Goal: Transaction & Acquisition: Purchase product/service

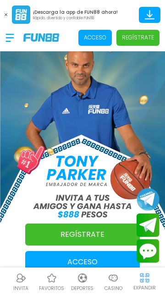
click at [147, 41] on p "Regístrate" at bounding box center [138, 37] width 32 height 8
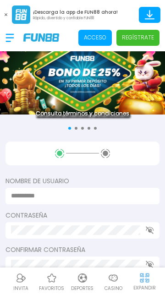
click at [96, 200] on input at bounding box center [80, 196] width 138 height 10
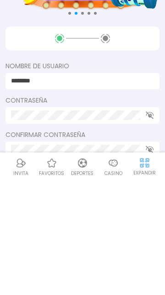
type input "********"
click at [102, 200] on input "********" at bounding box center [75, 196] width 129 height 10
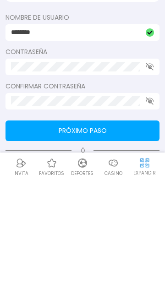
scroll to position [50, 0]
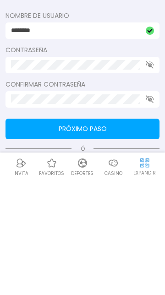
click at [126, 249] on button "Próximo paso" at bounding box center [83, 244] width 154 height 21
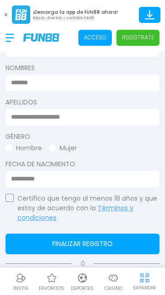
click at [11, 199] on button "button" at bounding box center [10, 198] width 8 height 8
click at [78, 85] on input at bounding box center [80, 83] width 138 height 10
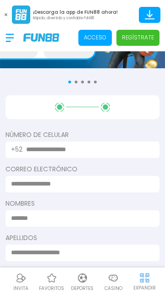
scroll to position [40, 0]
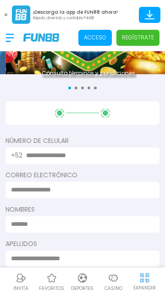
click at [104, 152] on input "text" at bounding box center [87, 156] width 122 height 10
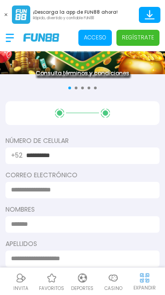
type input "**********"
click at [112, 188] on input at bounding box center [80, 190] width 138 height 10
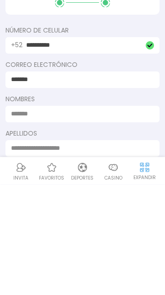
type input "********"
type input "**********"
click at [103, 228] on input at bounding box center [80, 225] width 138 height 10
type input "*****"
type input "*********"
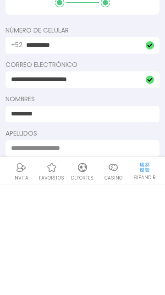
click at [117, 257] on input at bounding box center [80, 259] width 138 height 10
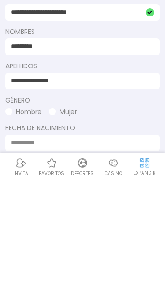
scroll to position [105, 0]
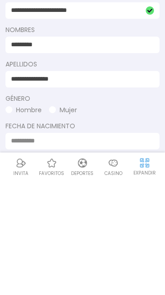
type input "**********"
click at [16, 226] on button "Hombre" at bounding box center [24, 226] width 36 height 10
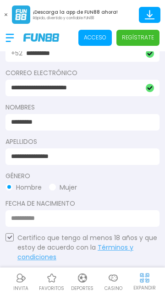
click at [36, 220] on input at bounding box center [80, 219] width 138 height 10
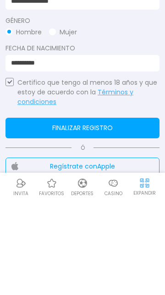
scroll to position [204, 0]
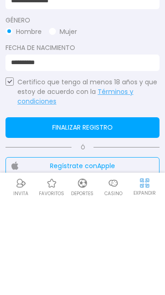
type input "**********"
click at [127, 222] on button "Finalizar registro" at bounding box center [83, 222] width 154 height 21
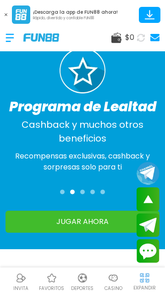
scroll to position [579, 0]
click at [145, 18] on icon at bounding box center [150, 18] width 10 height 1
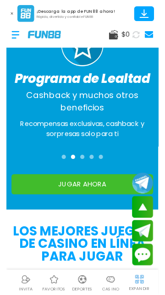
scroll to position [605, 0]
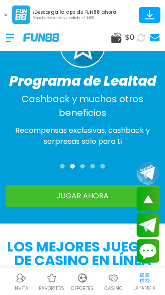
click at [147, 16] on icon at bounding box center [150, 15] width 16 height 16
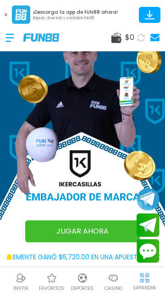
scroll to position [0, 0]
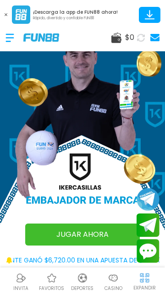
click at [13, 43] on div at bounding box center [15, 37] width 18 height 27
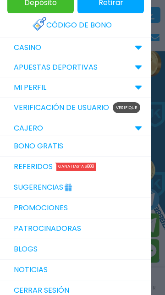
scroll to position [36, 0]
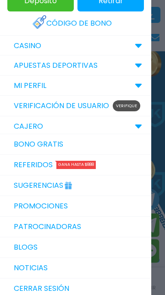
click at [38, 108] on link "Verificación de Usuario Verifique" at bounding box center [75, 106] width 151 height 21
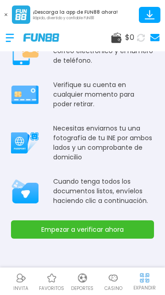
click at [121, 221] on button "Empezar a verificar ahora" at bounding box center [82, 230] width 143 height 18
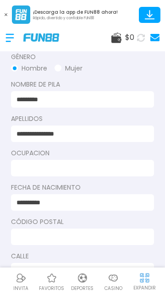
click at [36, 168] on input at bounding box center [80, 169] width 127 height 10
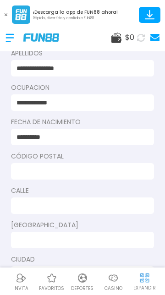
scroll to position [100, 0]
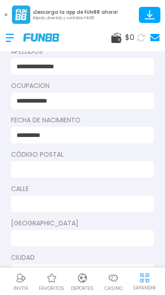
type input "**********"
click at [123, 172] on input at bounding box center [80, 170] width 127 height 10
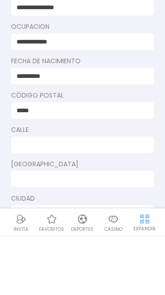
scroll to position [99, 0]
type input "*****"
click at [112, 207] on input at bounding box center [80, 205] width 127 height 10
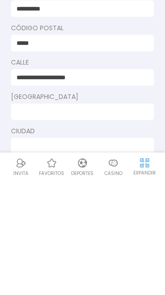
scroll to position [111, 0]
type input "**********"
click at [114, 229] on input at bounding box center [80, 227] width 127 height 10
type input "**********"
click at [118, 257] on input at bounding box center [80, 262] width 127 height 10
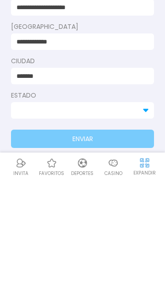
scroll to position [191, 0]
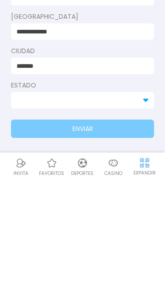
type input "*******"
click at [116, 211] on input at bounding box center [77, 216] width 121 height 10
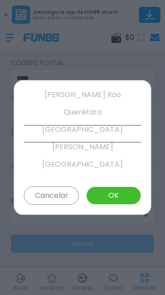
scroll to position [436, 0]
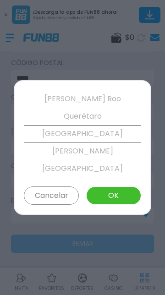
click at [118, 192] on button "OK" at bounding box center [113, 196] width 55 height 18
type input "******"
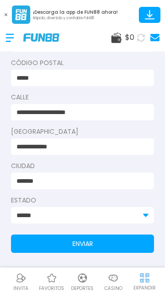
click at [105, 244] on button "ENVIAR" at bounding box center [82, 244] width 143 height 18
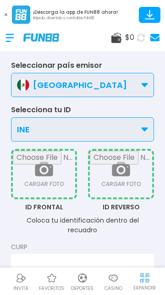
scroll to position [13, 0]
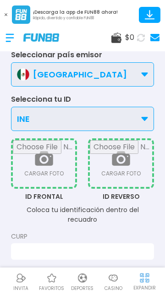
click at [43, 165] on input "file" at bounding box center [44, 163] width 62 height 47
type input "**********"
click at [123, 162] on input "file" at bounding box center [121, 163] width 62 height 47
type input "**********"
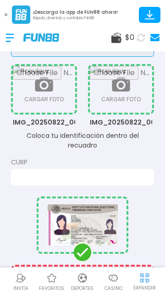
click at [134, 172] on input at bounding box center [80, 177] width 127 height 10
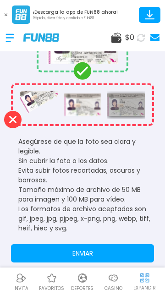
scroll to position [268, 0]
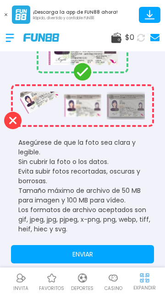
type input "**********"
click at [115, 247] on button "ENVIAR" at bounding box center [82, 254] width 143 height 18
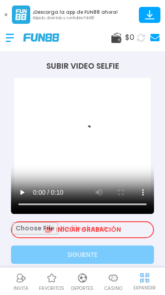
scroll to position [0, 0]
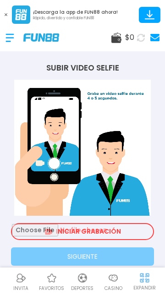
click at [122, 228] on input "file" at bounding box center [82, 231] width 141 height 15
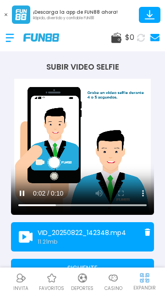
scroll to position [28, 0]
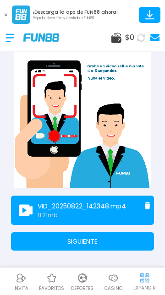
click at [114, 244] on button "SIGUIENTE" at bounding box center [82, 242] width 143 height 18
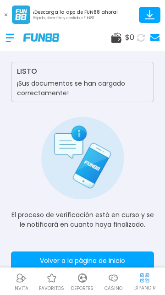
scroll to position [0, 0]
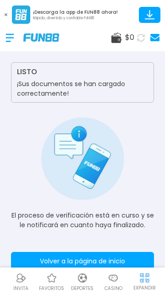
click at [94, 261] on button "Volver a la página de inicio" at bounding box center [82, 261] width 143 height 18
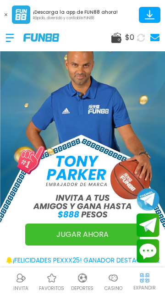
click at [14, 36] on div at bounding box center [15, 37] width 18 height 27
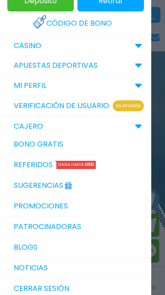
click at [159, 190] on div at bounding box center [82, 147] width 165 height 295
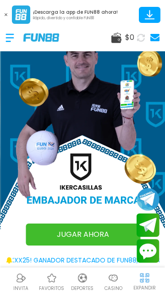
click at [12, 35] on div at bounding box center [15, 37] width 18 height 27
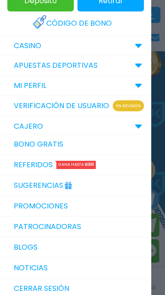
click at [94, 105] on link "Verificación de Usuario En revisión" at bounding box center [75, 106] width 151 height 21
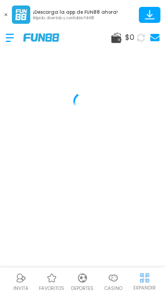
click at [13, 43] on div at bounding box center [15, 37] width 18 height 27
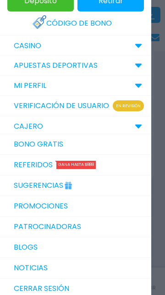
click at [28, 87] on p "MI PERFIL" at bounding box center [30, 85] width 33 height 11
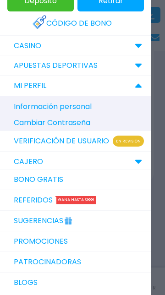
click at [26, 82] on p "MI PERFIL" at bounding box center [30, 85] width 33 height 11
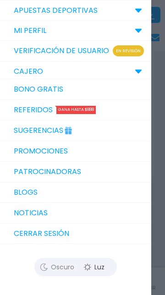
scroll to position [104, 0]
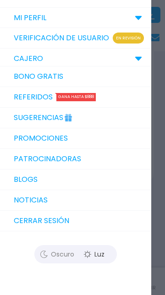
click at [155, 178] on div at bounding box center [82, 147] width 165 height 295
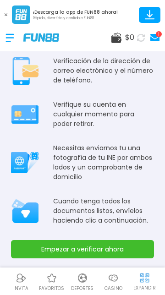
scroll to position [11, 0]
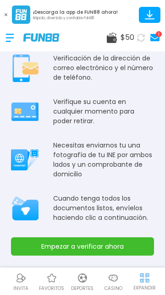
click at [103, 246] on button "Empezar a verificar ahora" at bounding box center [82, 247] width 143 height 18
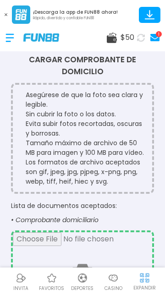
scroll to position [0, 0]
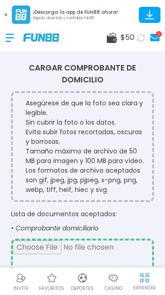
click at [157, 38] on icon at bounding box center [154, 37] width 9 height 7
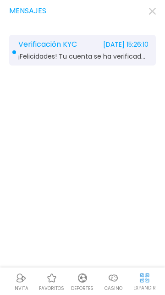
click at [44, 51] on div "Verificación KYC [DATE] 15:26:10 ¡Felicidades! Tu cuenta se ha verificado con é…" at bounding box center [82, 50] width 147 height 31
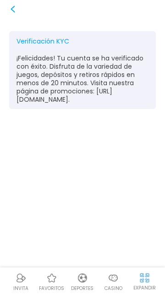
click at [12, 9] on icon at bounding box center [12, 9] width 7 height 7
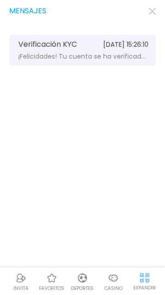
click at [151, 11] on icon "button" at bounding box center [152, 11] width 7 height 7
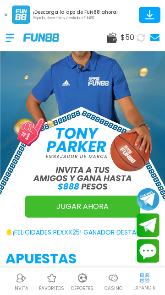
scroll to position [35, 0]
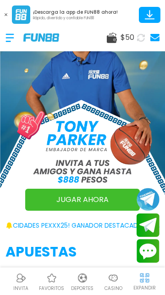
click at [10, 39] on div at bounding box center [15, 37] width 18 height 27
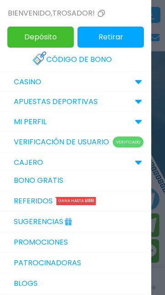
click at [117, 161] on div "CAJERO" at bounding box center [75, 163] width 151 height 20
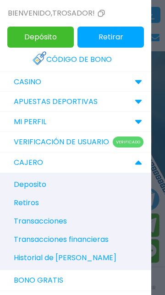
click at [39, 205] on span "Retiros" at bounding box center [80, 203] width 142 height 18
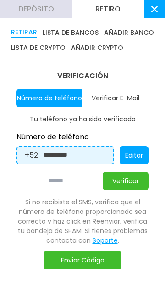
scroll to position [0, 10]
click at [149, 180] on button "Verificar" at bounding box center [126, 181] width 46 height 18
click at [88, 264] on button "Enviar Código" at bounding box center [83, 260] width 78 height 18
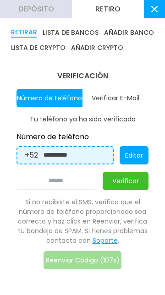
click at [34, 182] on input at bounding box center [56, 181] width 79 height 18
type input "******"
click at [149, 177] on button "Verificar" at bounding box center [126, 181] width 46 height 18
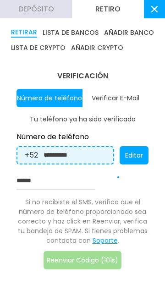
scroll to position [0, 0]
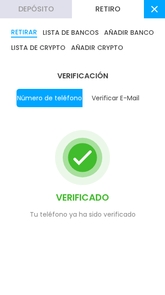
click at [128, 95] on button "Verificar E-Mail" at bounding box center [116, 98] width 66 height 18
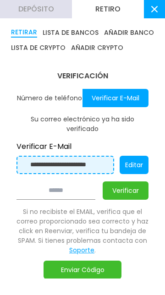
click at [98, 272] on button "Enviar Código" at bounding box center [83, 270] width 78 height 18
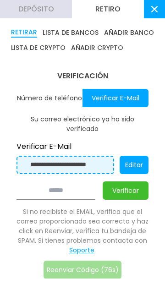
click at [93, 193] on input at bounding box center [56, 191] width 79 height 18
type input "******"
click at [149, 189] on button "Verificar" at bounding box center [126, 191] width 46 height 18
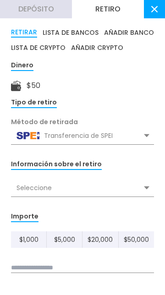
click at [152, 132] on div "Transferencia de SPEI" at bounding box center [82, 135] width 143 height 17
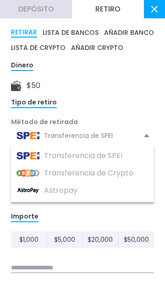
click at [150, 83] on div "$ 50" at bounding box center [82, 85] width 143 height 11
click at [153, 135] on div "Transferencia de SPEI" at bounding box center [82, 135] width 143 height 17
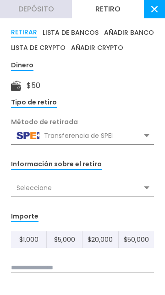
click at [128, 34] on button "AÑADIR BANCO" at bounding box center [129, 33] width 50 height 10
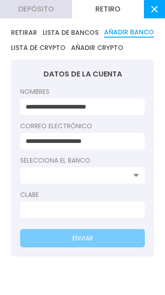
click at [134, 176] on input at bounding box center [80, 176] width 108 height 10
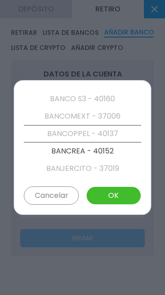
scroll to position [383, 0]
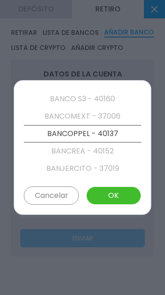
click at [123, 200] on button "OK" at bounding box center [113, 196] width 55 height 18
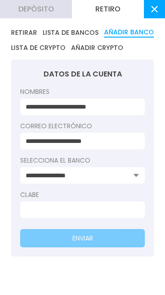
type input "**********"
click at [83, 207] on input at bounding box center [80, 210] width 108 height 10
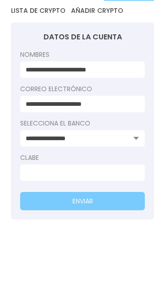
scroll to position [50, 0]
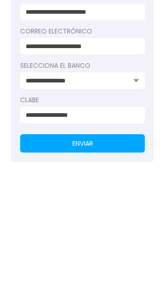
type input "**********"
click at [128, 235] on button "ENVIAR" at bounding box center [82, 238] width 125 height 18
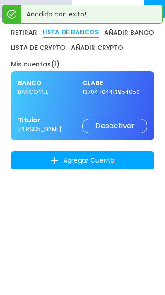
click at [137, 35] on button "AÑADIR BANCO" at bounding box center [129, 33] width 50 height 10
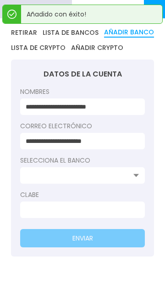
click at [24, 29] on button "RETIRAR" at bounding box center [24, 33] width 26 height 10
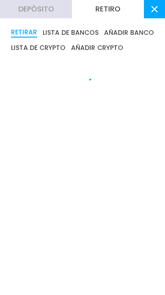
click at [137, 36] on button "AÑADIR BANCO" at bounding box center [129, 33] width 50 height 10
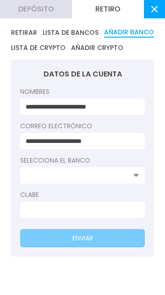
click at [19, 44] on button "LISTA DE CRYPTO" at bounding box center [38, 47] width 55 height 9
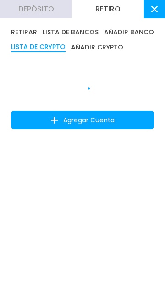
click at [111, 51] on button "AÑADIR CRYPTO" at bounding box center [97, 47] width 52 height 10
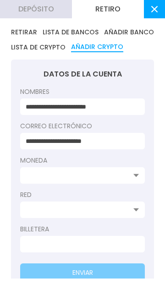
click at [62, 30] on button "LISTA DE BANCOS" at bounding box center [71, 32] width 56 height 9
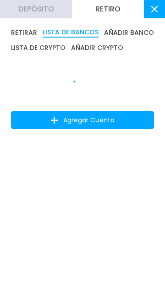
click at [18, 36] on button "RETIRAR" at bounding box center [24, 33] width 26 height 10
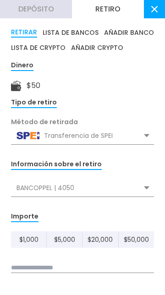
click at [148, 17] on button at bounding box center [154, 9] width 21 height 18
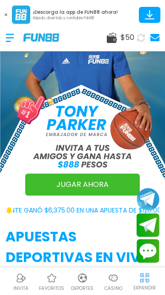
click at [10, 33] on div at bounding box center [15, 37] width 18 height 27
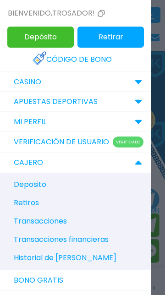
click at [133, 82] on div "CASINO" at bounding box center [75, 82] width 151 height 20
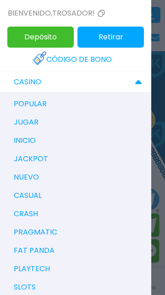
click at [130, 78] on div "CASINO" at bounding box center [75, 82] width 151 height 20
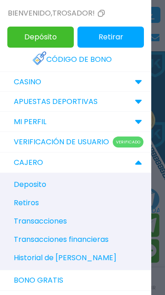
click at [87, 141] on link "Verificación de Usuario Verificado" at bounding box center [75, 142] width 151 height 21
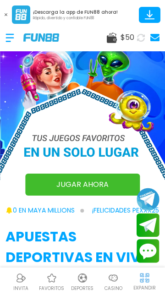
click at [10, 39] on div at bounding box center [15, 37] width 18 height 27
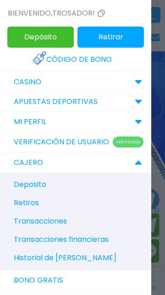
click at [30, 123] on p "MI PERFIL" at bounding box center [30, 121] width 33 height 11
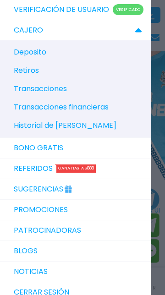
scroll to position [167, 0]
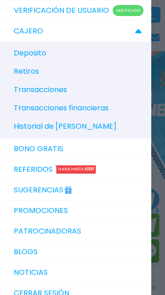
click at [26, 153] on link "Bono Gratis" at bounding box center [75, 149] width 151 height 21
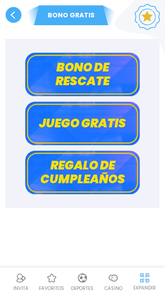
click at [61, 123] on button "Juego gratis" at bounding box center [82, 124] width 115 height 44
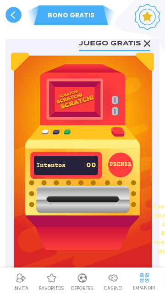
click at [17, 17] on use at bounding box center [14, 15] width 16 height 16
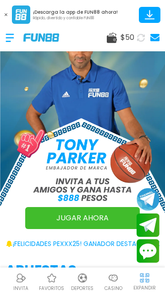
scroll to position [17, 0]
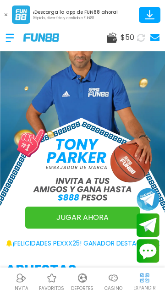
click at [145, 17] on icon at bounding box center [150, 15] width 16 height 16
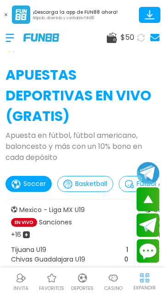
scroll to position [210, 0]
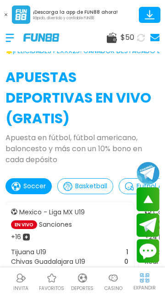
click at [11, 36] on div at bounding box center [15, 37] width 18 height 27
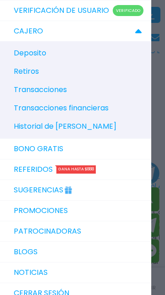
click at [32, 38] on div "CAJERO" at bounding box center [75, 31] width 151 height 20
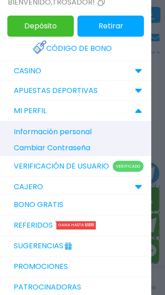
scroll to position [9, 0]
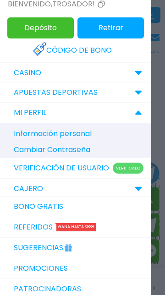
click at [33, 73] on p "CASINO" at bounding box center [28, 72] width 28 height 11
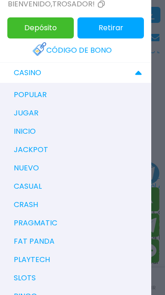
click at [22, 96] on p "popular" at bounding box center [30, 94] width 33 height 11
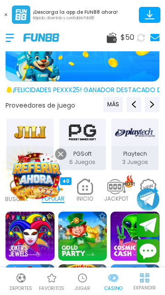
scroll to position [18, 0]
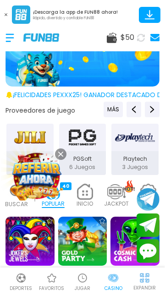
click at [56, 158] on button at bounding box center [60, 154] width 11 height 11
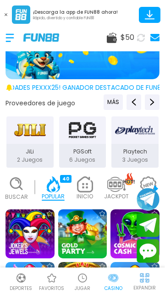
scroll to position [39, 0]
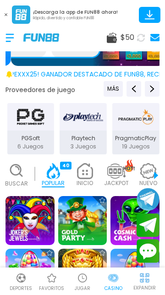
click at [19, 179] on div "Buscar" at bounding box center [16, 175] width 27 height 33
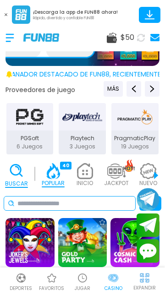
click at [96, 203] on input at bounding box center [74, 204] width 114 height 10
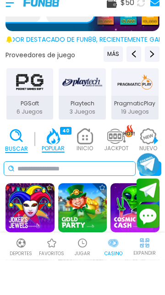
scroll to position [8, 0]
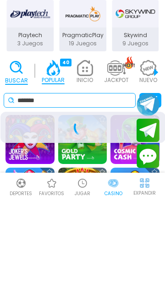
type input "*******"
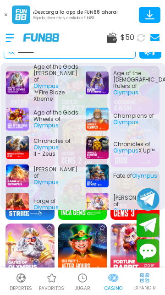
scroll to position [0, 0]
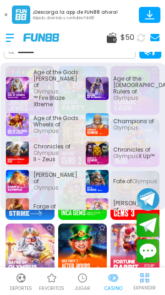
click at [125, 87] on div "Age of the Gods: Rulers of Olympus" at bounding box center [123, 88] width 74 height 39
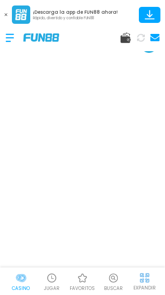
click at [14, 35] on div at bounding box center [15, 37] width 18 height 27
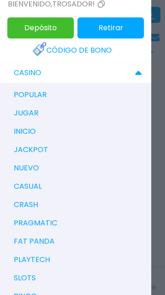
click at [128, 74] on div "CASINO" at bounding box center [75, 73] width 151 height 20
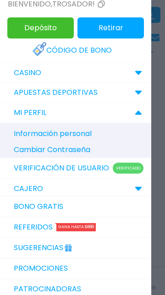
click at [121, 27] on button "Retirar" at bounding box center [111, 27] width 67 height 21
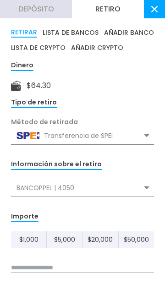
click at [42, 7] on button "Depósito" at bounding box center [36, 9] width 72 height 18
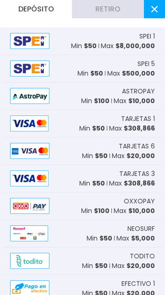
click at [156, 4] on button at bounding box center [154, 9] width 21 height 18
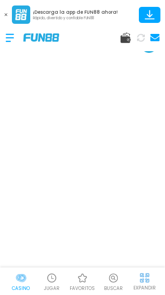
click at [15, 36] on div at bounding box center [15, 37] width 18 height 27
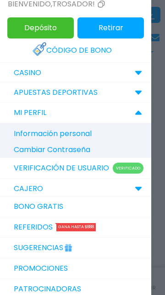
click at [55, 28] on button "Depósito" at bounding box center [40, 27] width 67 height 21
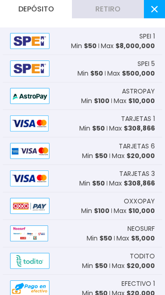
click at [140, 124] on span "$ 308,866" at bounding box center [139, 128] width 31 height 9
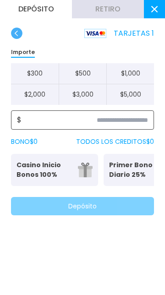
click at [144, 122] on input at bounding box center [85, 120] width 127 height 11
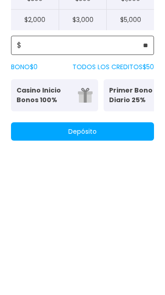
scroll to position [26, 0]
type input "**"
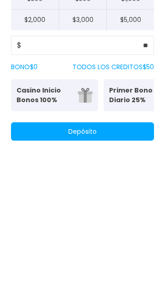
click at [120, 229] on button "Depósito" at bounding box center [82, 226] width 143 height 18
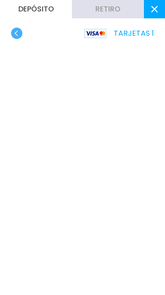
click at [16, 33] on use "button" at bounding box center [16, 33] width 11 height 11
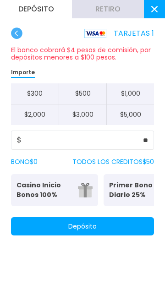
click at [16, 33] on use "button" at bounding box center [16, 33] width 11 height 11
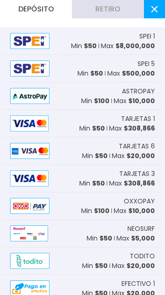
click at [140, 154] on span "$ 20,000" at bounding box center [141, 155] width 28 height 9
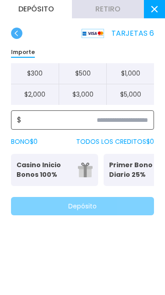
click at [140, 116] on input at bounding box center [85, 120] width 127 height 11
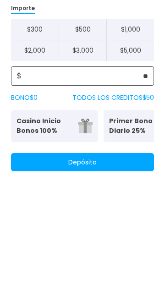
type input "**"
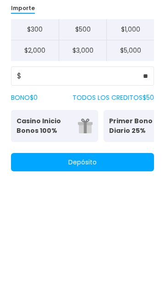
click at [108, 223] on button "Depósito" at bounding box center [82, 226] width 143 height 18
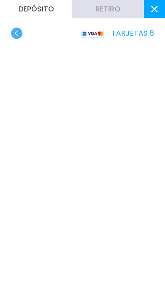
click at [17, 37] on use "button" at bounding box center [16, 33] width 11 height 11
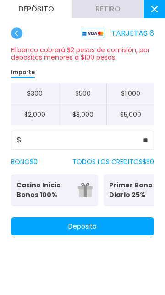
click at [16, 33] on use "button" at bounding box center [16, 33] width 11 height 11
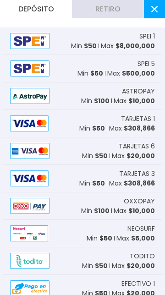
click at [144, 175] on span "TARJETAS 3" at bounding box center [137, 174] width 36 height 10
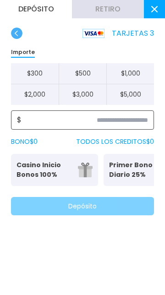
click at [134, 124] on input at bounding box center [85, 120] width 127 height 11
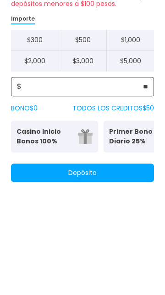
type input "**"
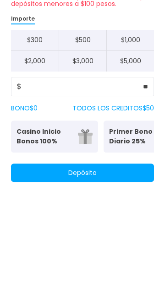
click at [120, 231] on button "Depósito" at bounding box center [82, 226] width 143 height 18
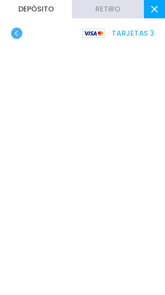
click at [16, 33] on use "button" at bounding box center [16, 33] width 11 height 11
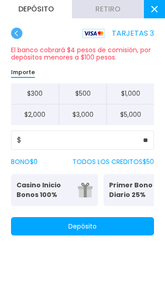
click at [17, 33] on use "button" at bounding box center [16, 33] width 11 height 11
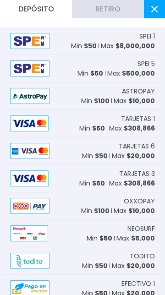
click at [152, 11] on use at bounding box center [154, 9] width 6 height 6
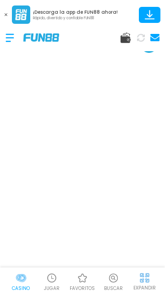
click at [12, 40] on div at bounding box center [15, 37] width 18 height 27
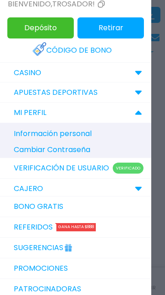
click at [26, 74] on p "CASINO" at bounding box center [28, 72] width 28 height 11
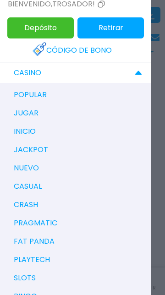
click at [27, 97] on p "popular" at bounding box center [30, 94] width 33 height 11
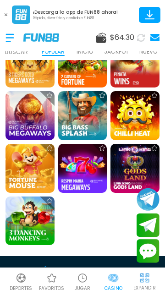
scroll to position [717, 0]
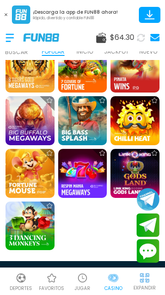
click at [139, 171] on img at bounding box center [135, 173] width 49 height 49
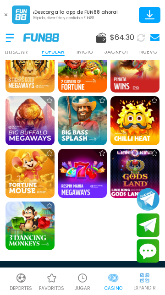
click at [133, 170] on img at bounding box center [135, 174] width 54 height 54
click at [130, 169] on img at bounding box center [135, 174] width 54 height 54
click at [133, 171] on img at bounding box center [135, 174] width 54 height 54
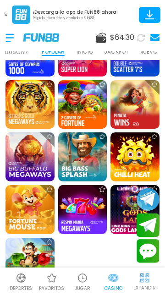
scroll to position [672, 0]
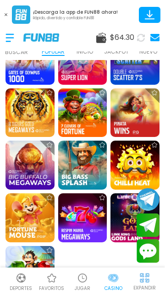
click at [124, 212] on img at bounding box center [135, 218] width 54 height 54
click at [119, 219] on img at bounding box center [135, 218] width 54 height 54
click at [120, 221] on img at bounding box center [135, 218] width 54 height 54
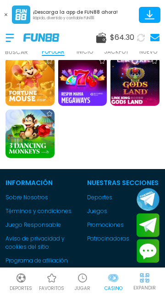
scroll to position [795, 0]
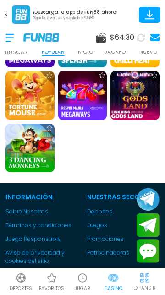
click at [139, 106] on img at bounding box center [135, 96] width 54 height 54
click at [137, 91] on img at bounding box center [135, 96] width 54 height 54
click at [135, 89] on img at bounding box center [135, 96] width 54 height 54
click at [134, 94] on img at bounding box center [135, 96] width 54 height 54
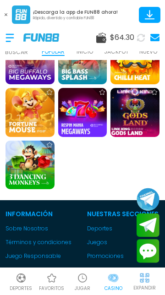
scroll to position [730, 0]
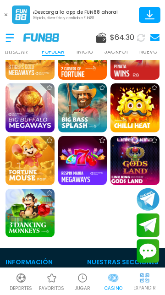
click at [137, 156] on img at bounding box center [135, 161] width 54 height 54
click at [139, 153] on img at bounding box center [135, 161] width 54 height 54
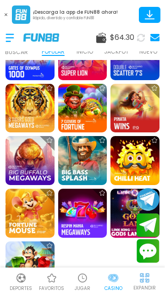
scroll to position [675, 0]
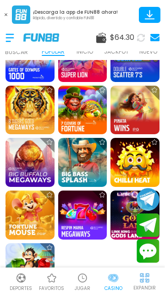
click at [32, 161] on img at bounding box center [30, 162] width 49 height 49
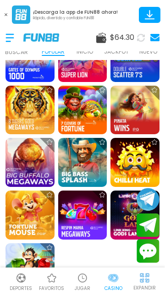
click at [34, 155] on img at bounding box center [30, 163] width 54 height 54
click at [145, 281] on img at bounding box center [144, 277] width 11 height 11
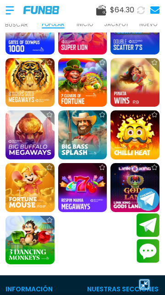
click at [132, 177] on img at bounding box center [135, 187] width 49 height 49
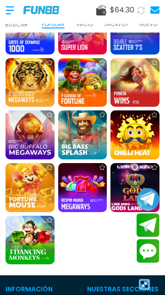
click at [131, 179] on img at bounding box center [135, 188] width 54 height 54
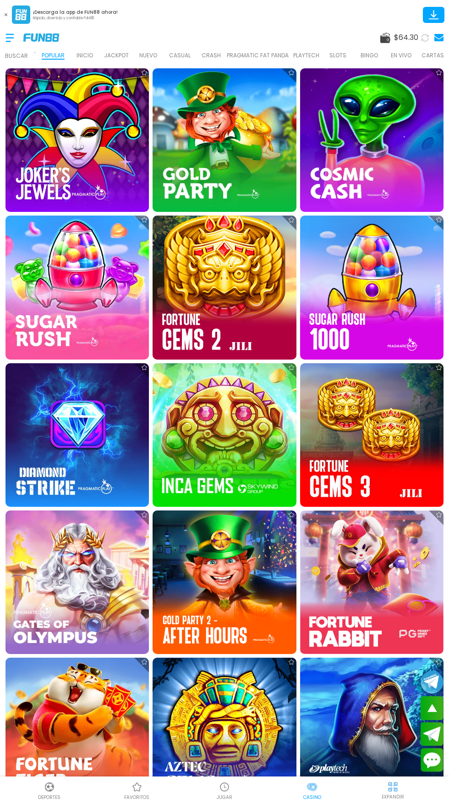
scroll to position [273, 0]
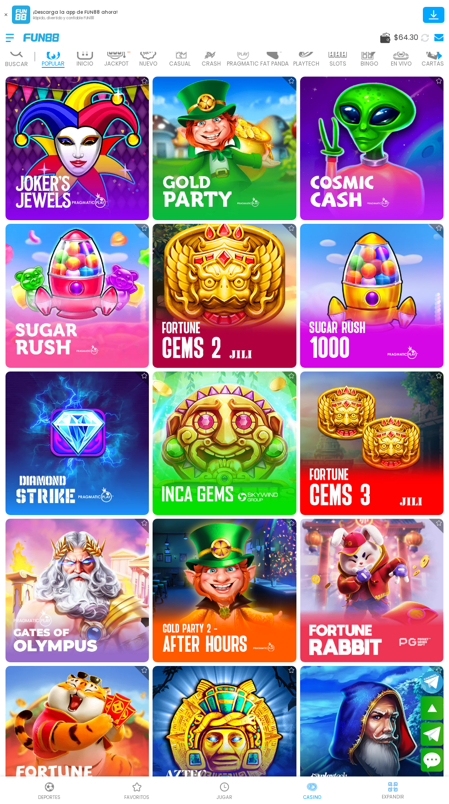
click at [77, 105] on img at bounding box center [78, 149] width 144 height 144
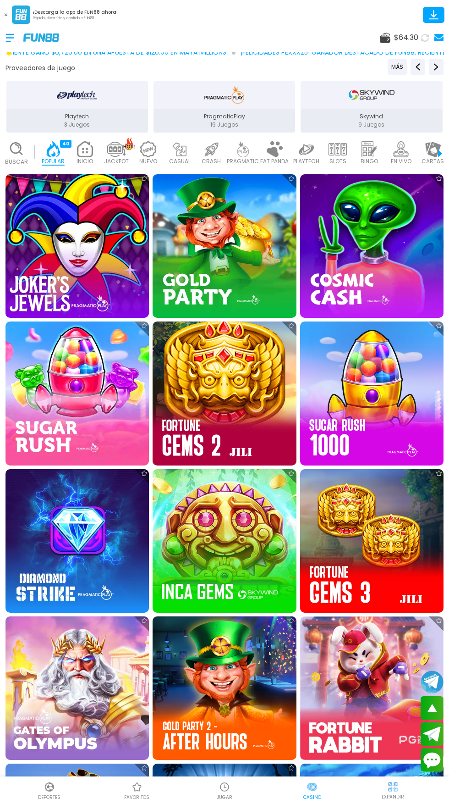
scroll to position [135, 0]
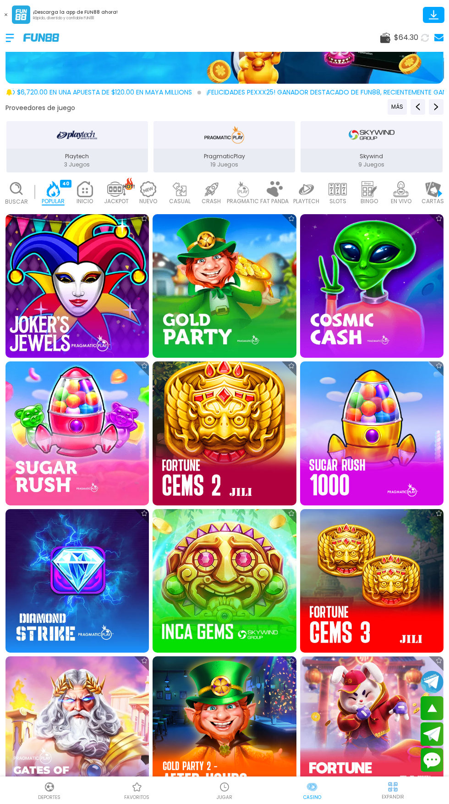
click at [89, 218] on img at bounding box center [77, 286] width 158 height 158
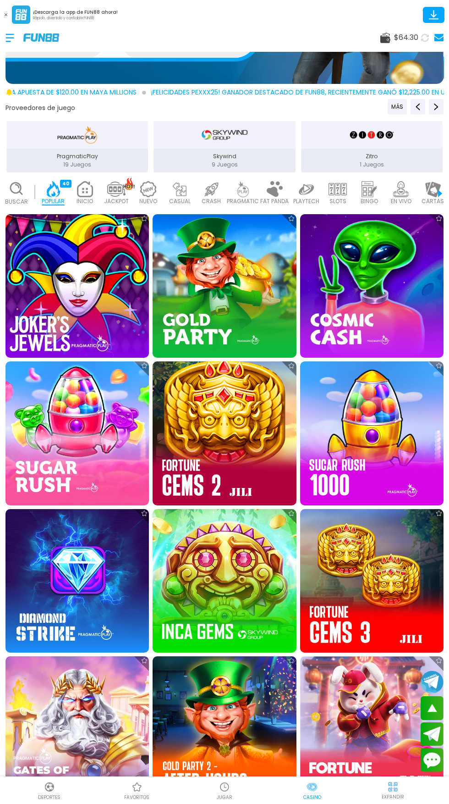
click at [76, 213] on img at bounding box center [77, 286] width 158 height 158
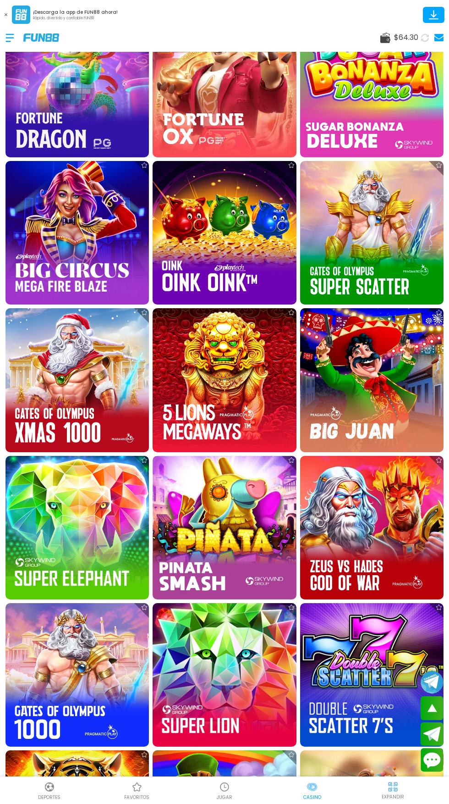
scroll to position [1086, 0]
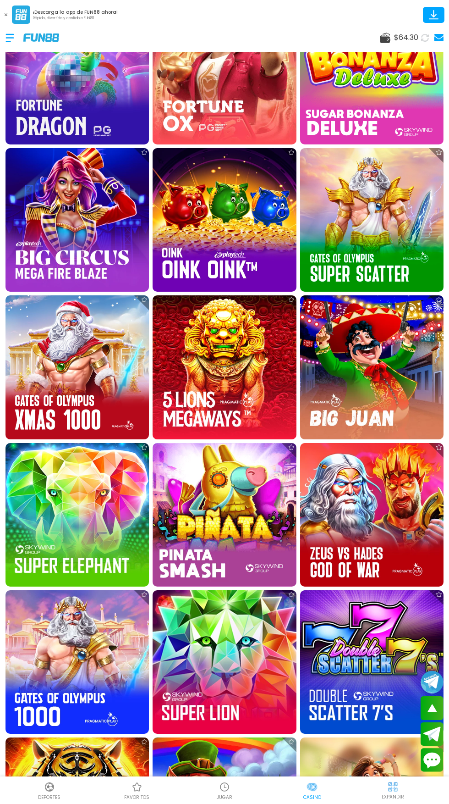
click at [400, 148] on img at bounding box center [372, 220] width 144 height 144
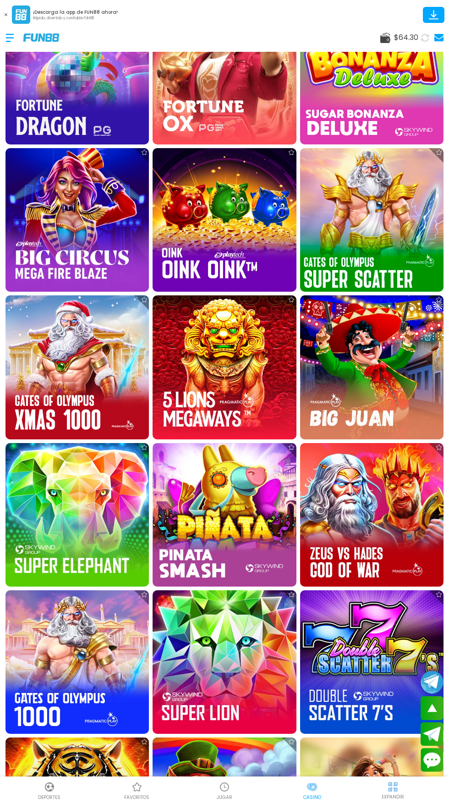
click at [367, 211] on img at bounding box center [372, 220] width 158 height 158
click at [392, 160] on img at bounding box center [372, 220] width 158 height 158
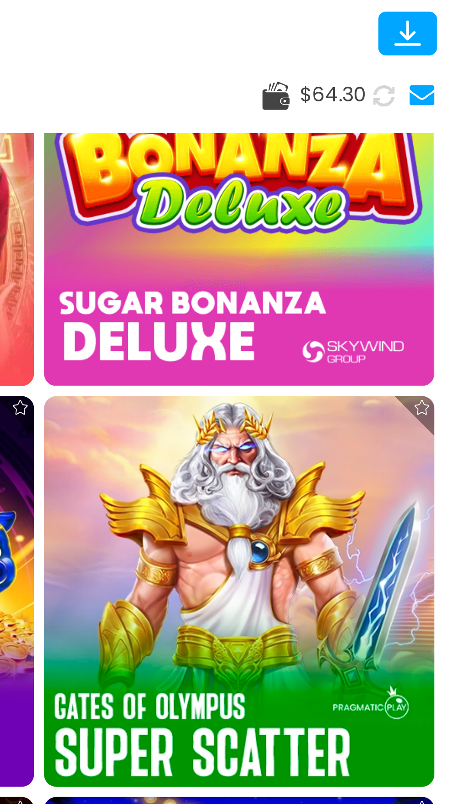
scroll to position [97, 0]
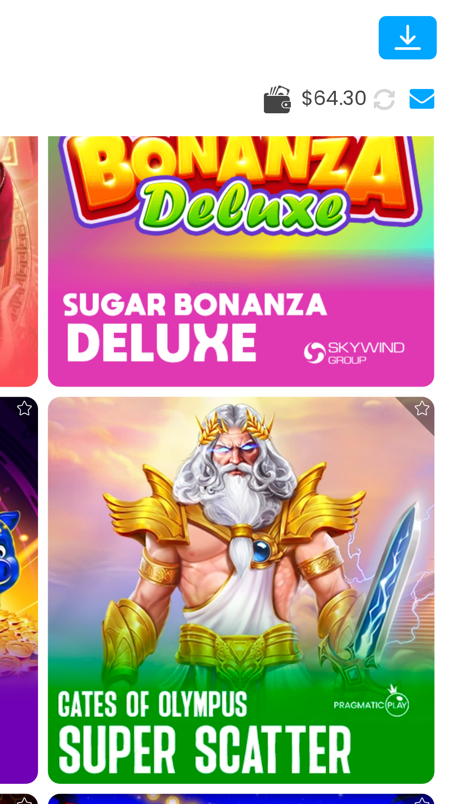
click at [384, 168] on img at bounding box center [372, 220] width 158 height 158
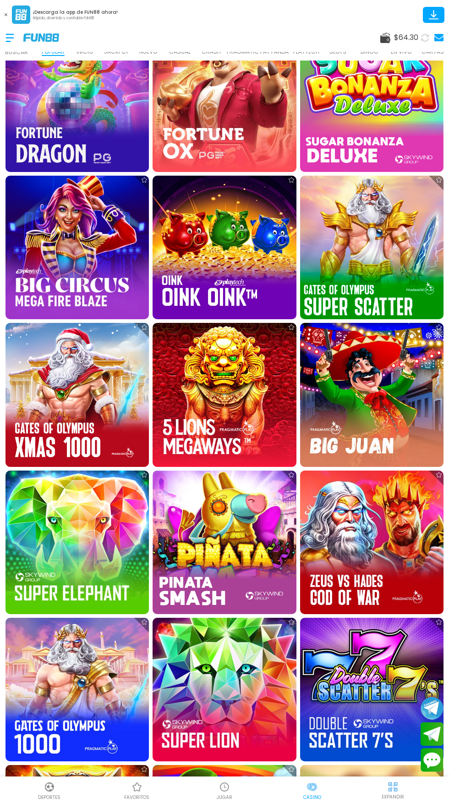
click at [374, 247] on img at bounding box center [372, 247] width 158 height 158
click at [434, 18] on icon at bounding box center [434, 18] width 10 height 1
